Goal: Information Seeking & Learning: Learn about a topic

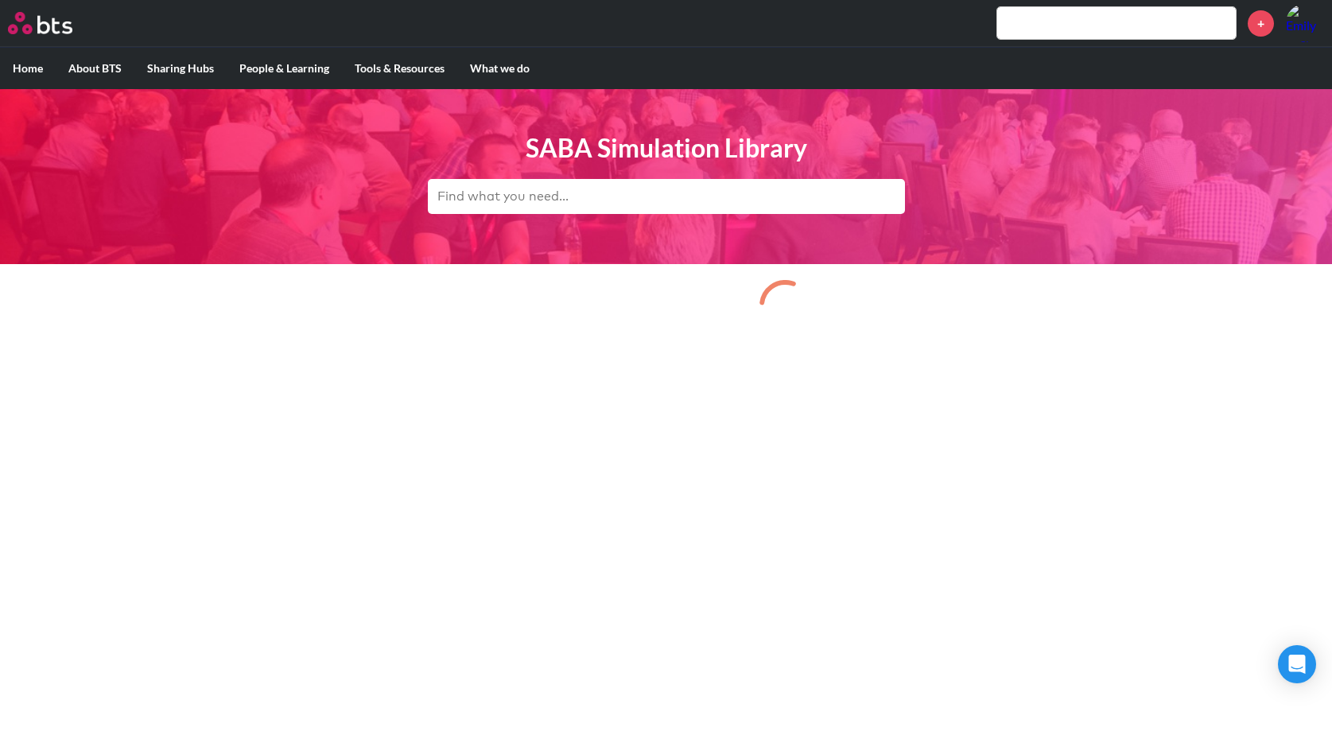
click at [720, 200] on input "text" at bounding box center [666, 196] width 477 height 35
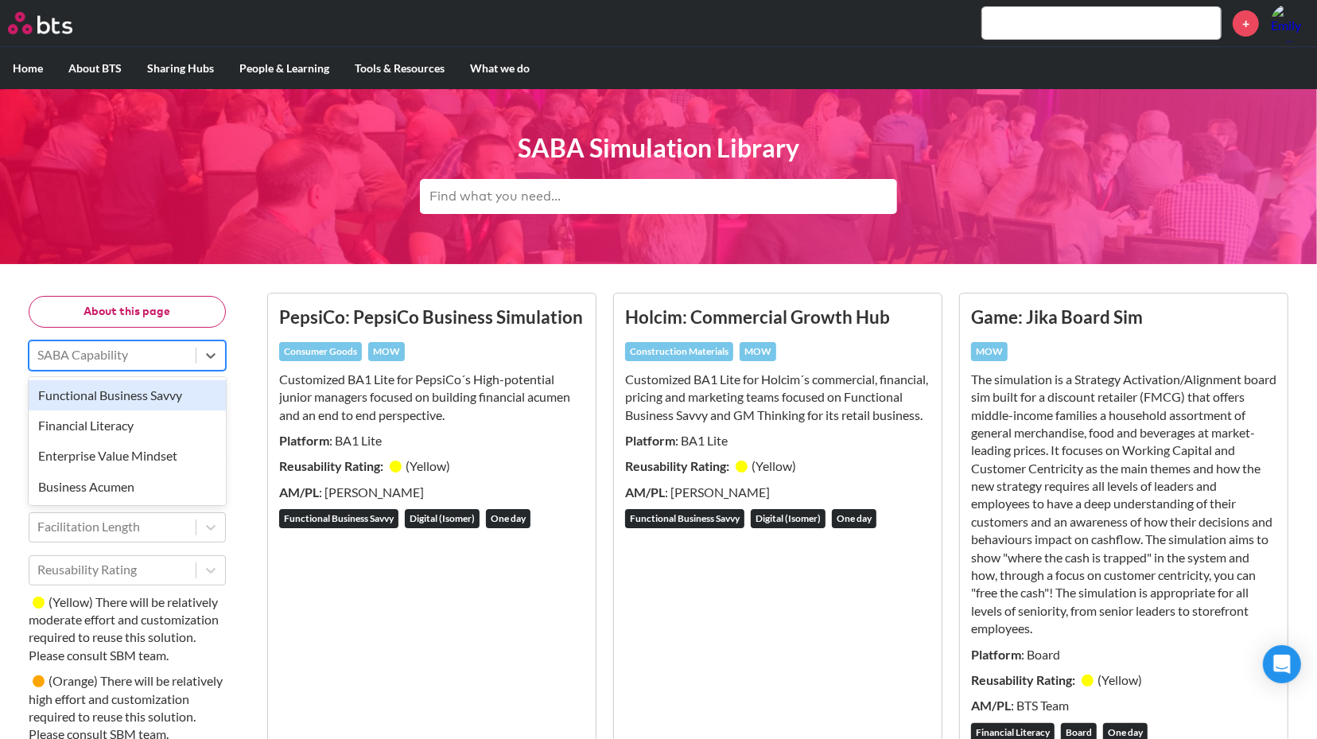
click at [95, 364] on div at bounding box center [112, 354] width 150 height 21
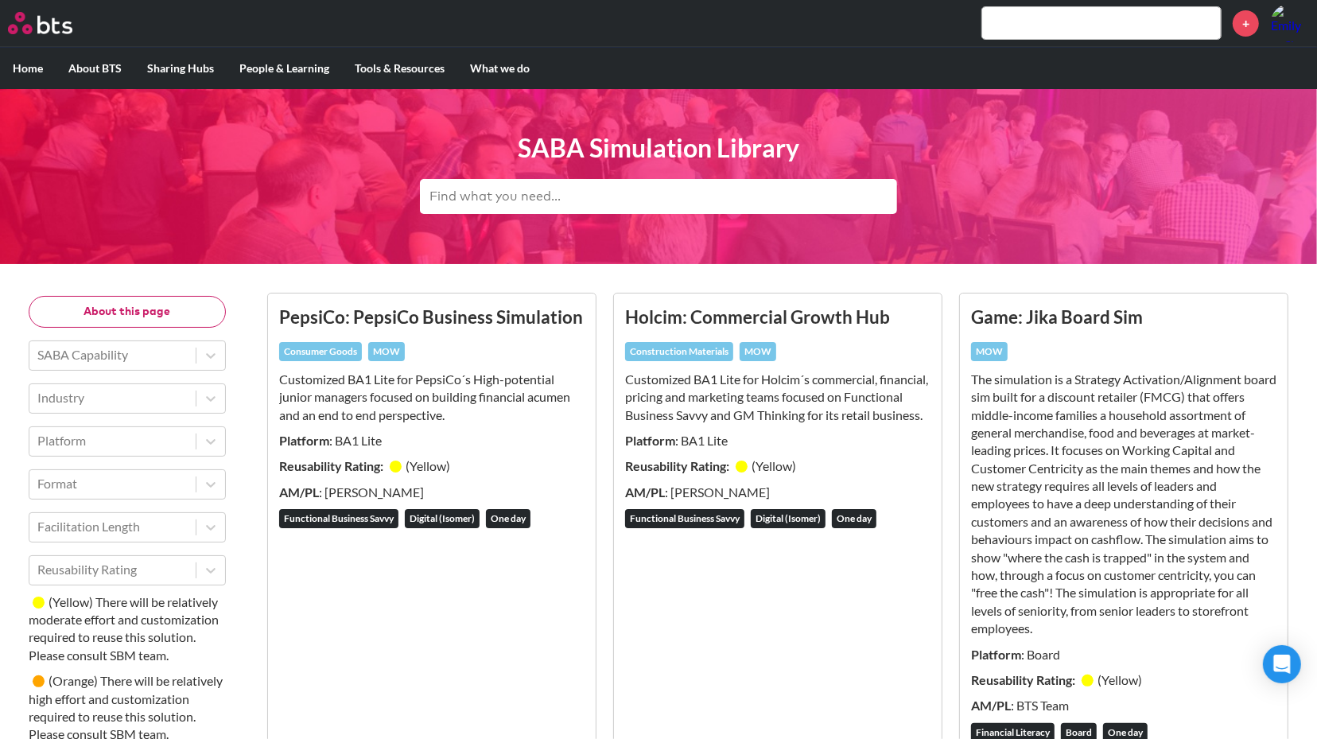
click at [84, 383] on div "Industry" at bounding box center [127, 398] width 197 height 30
click at [223, 239] on header "SABA Simulation Library" at bounding box center [658, 176] width 1317 height 175
click at [475, 198] on input "text" at bounding box center [658, 196] width 477 height 35
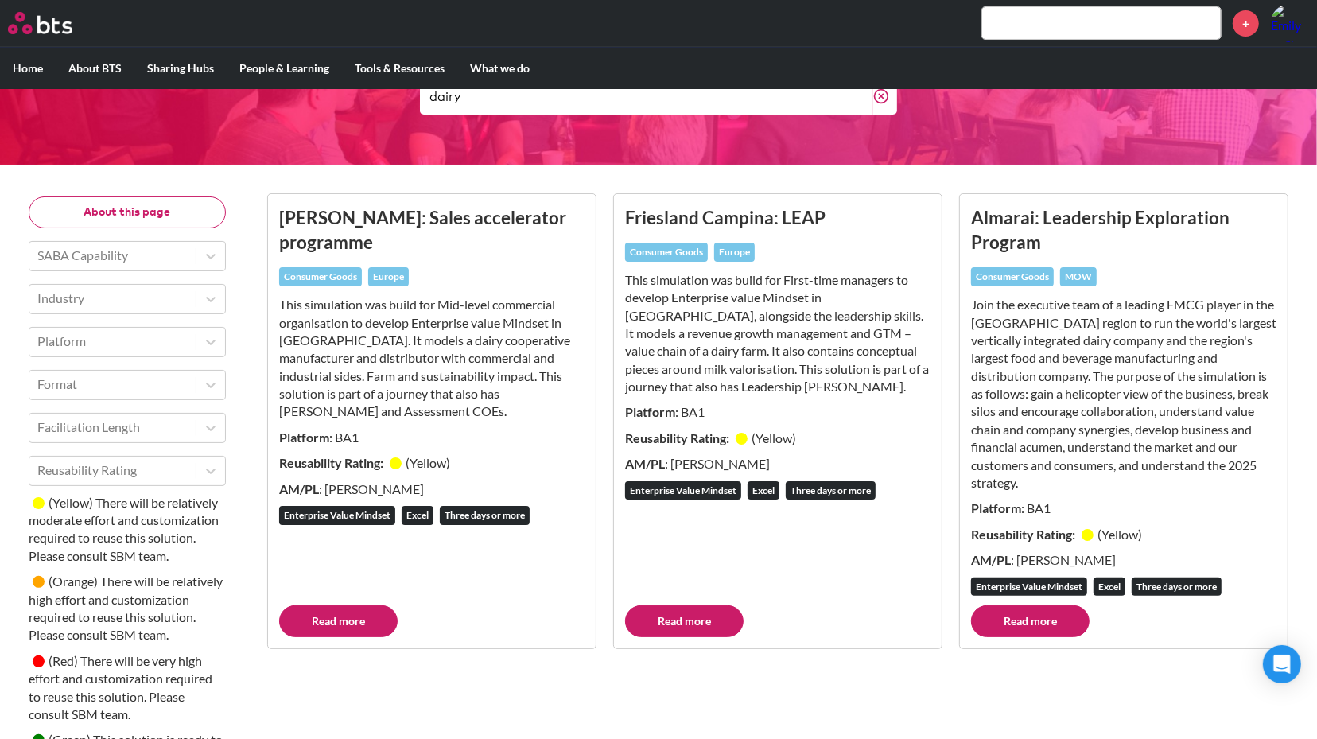
scroll to position [101, 0]
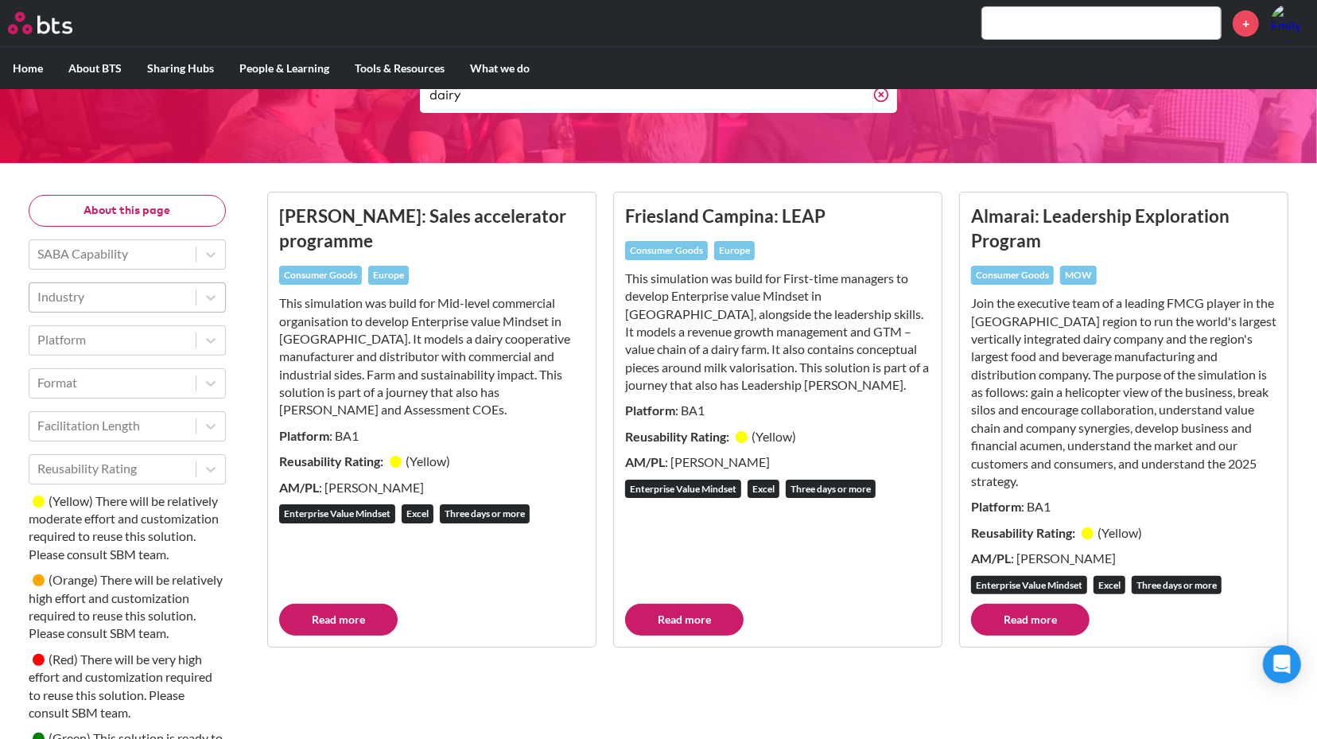
click at [188, 293] on div "Industry" at bounding box center [112, 296] width 166 height 27
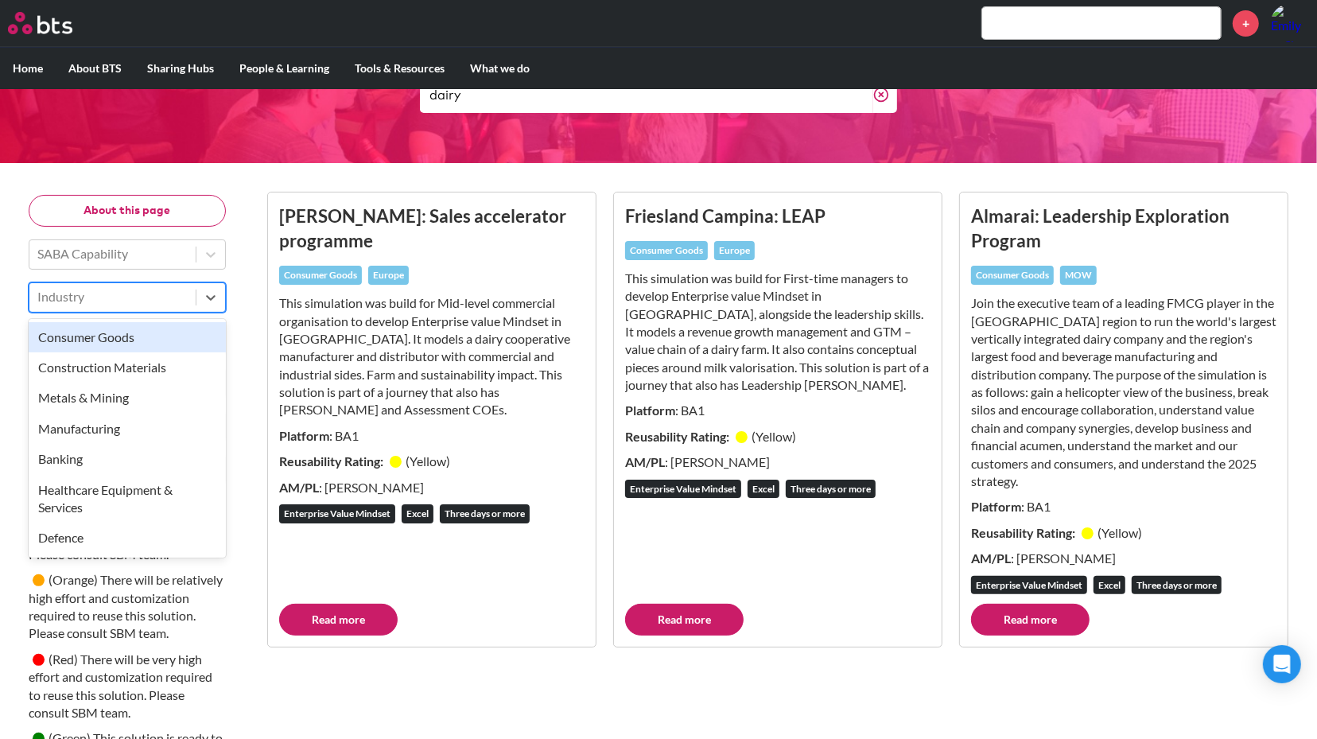
click at [146, 332] on div "Consumer Goods" at bounding box center [127, 337] width 197 height 30
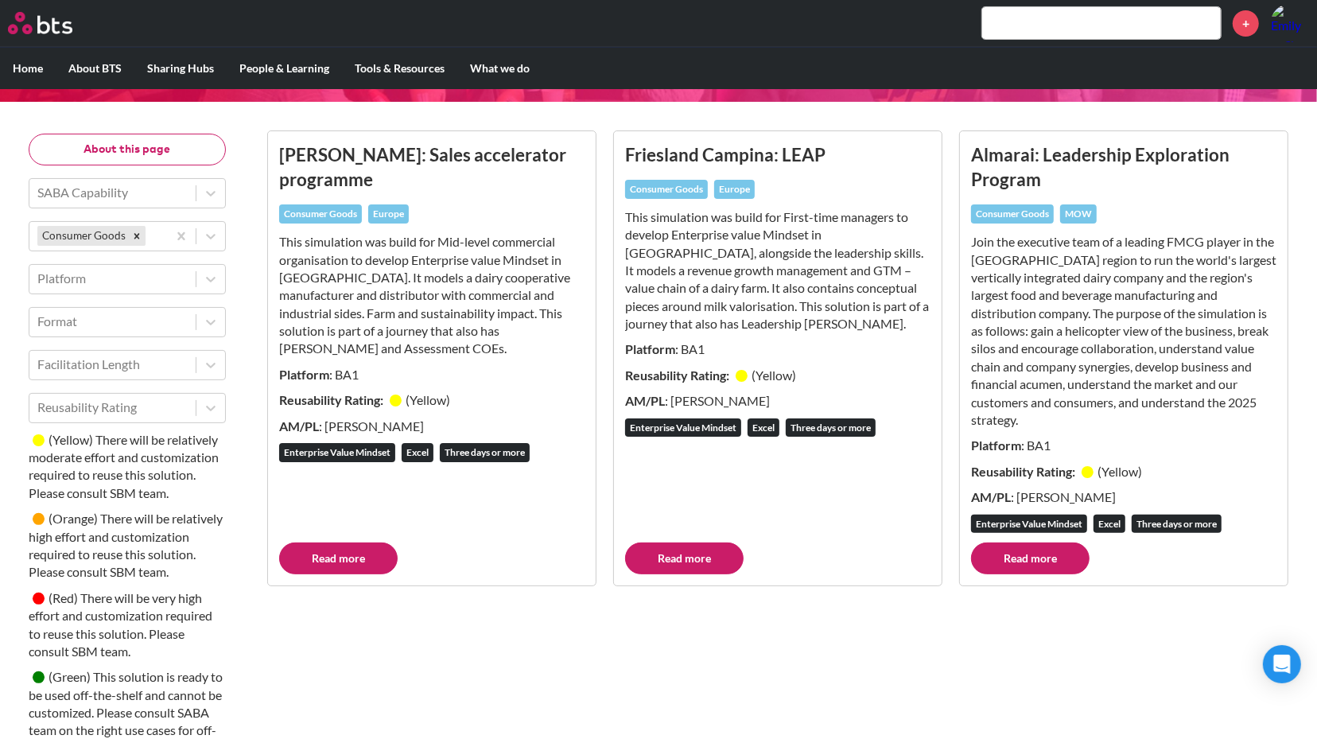
scroll to position [142, 0]
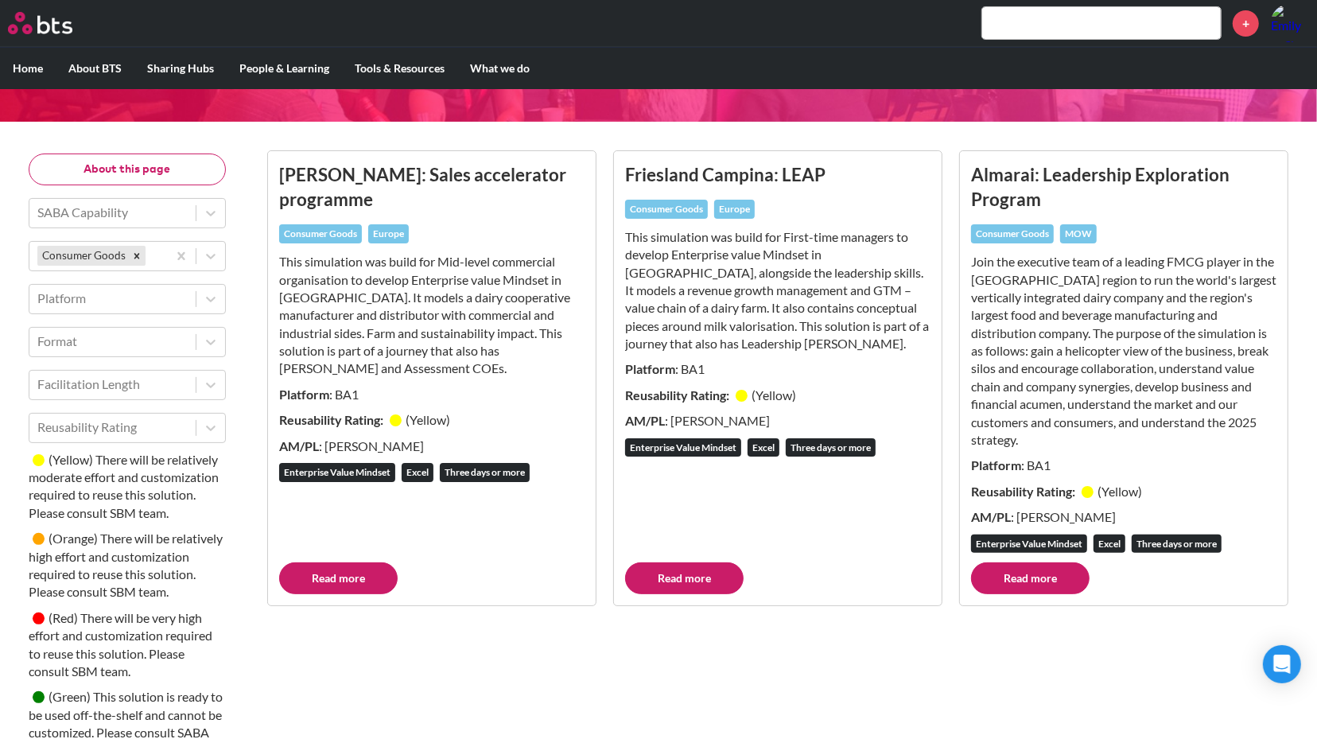
click at [462, 562] on footer "Read more" at bounding box center [431, 578] width 305 height 32
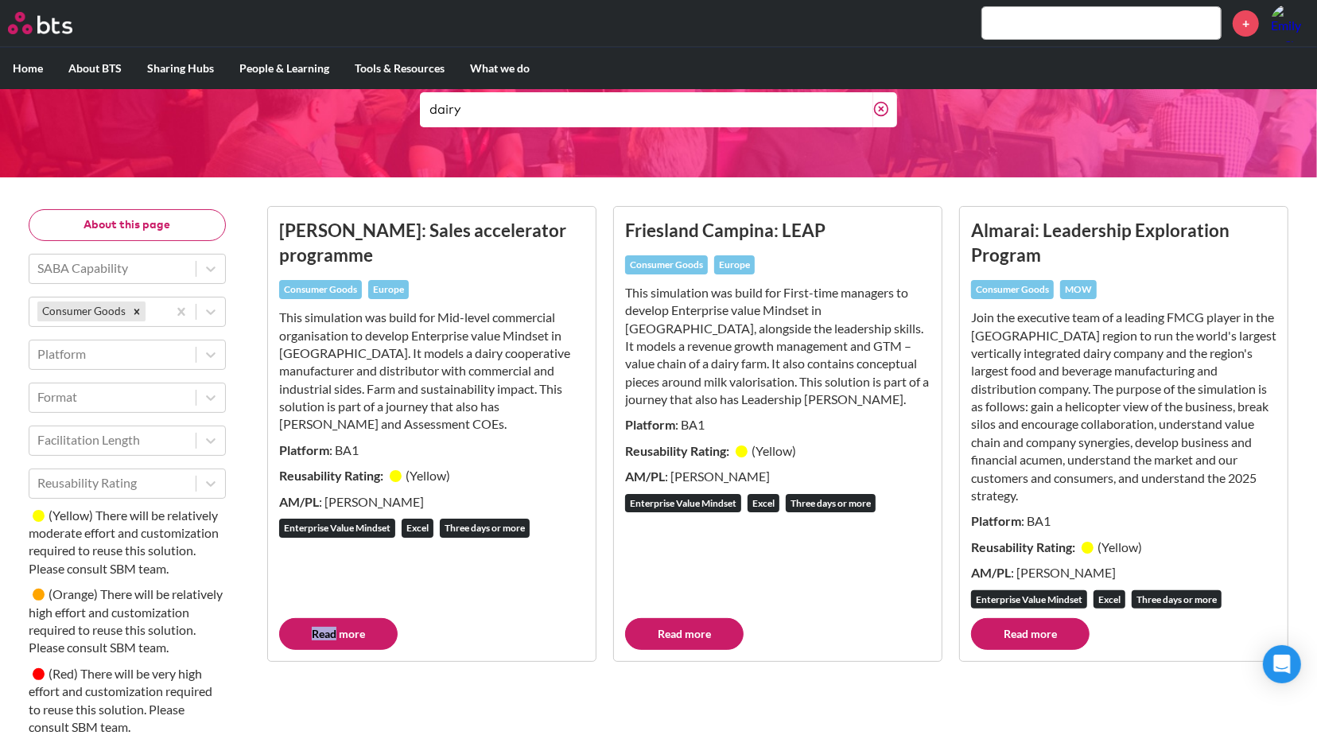
scroll to position [72, 0]
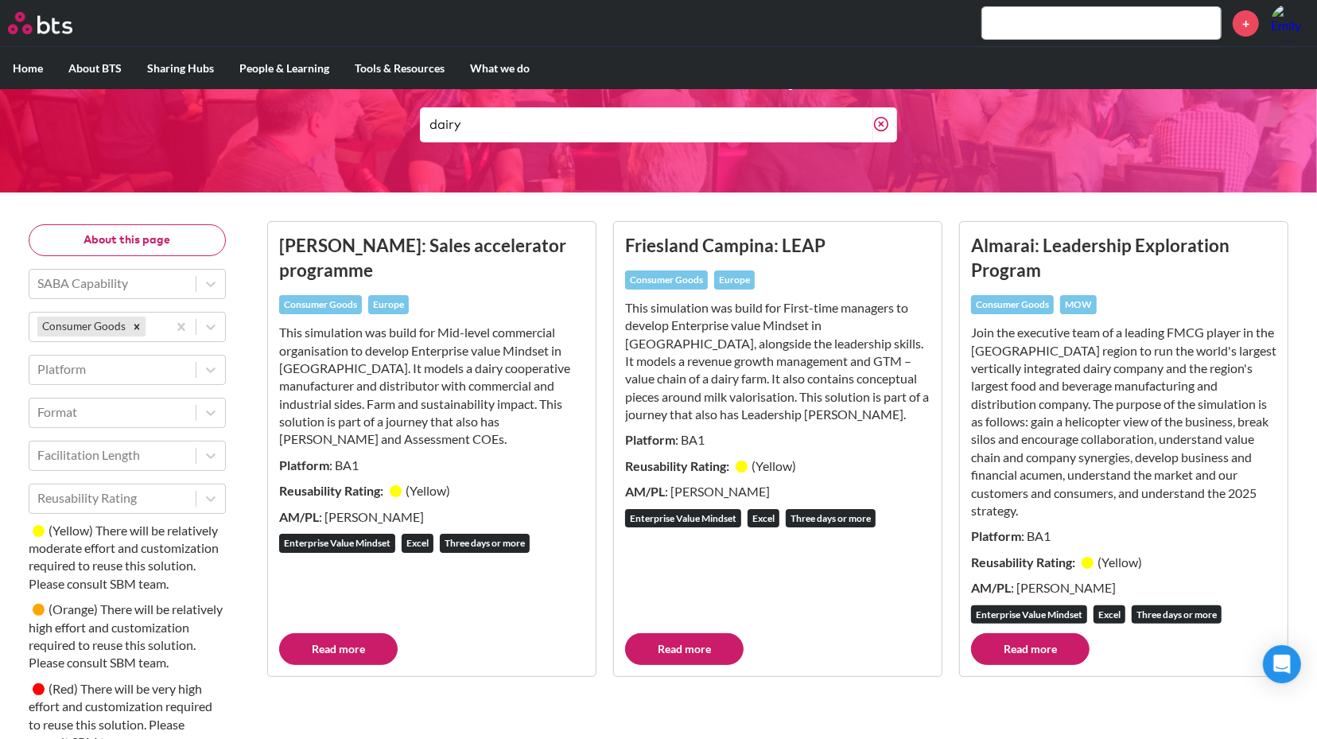
click at [484, 130] on input "dairy" at bounding box center [646, 124] width 453 height 35
type input "danon"
